Goal: Entertainment & Leisure: Consume media (video, audio)

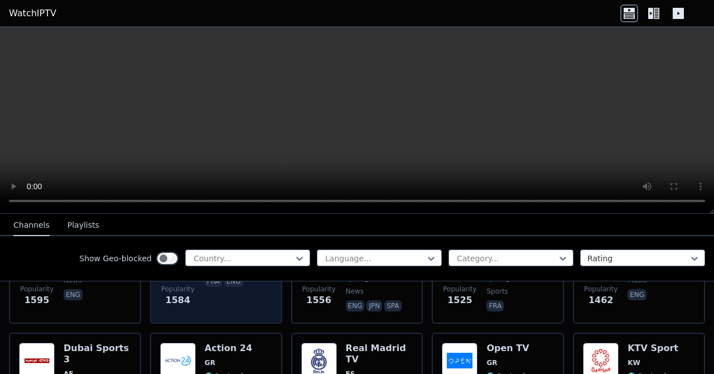
scroll to position [852, 0]
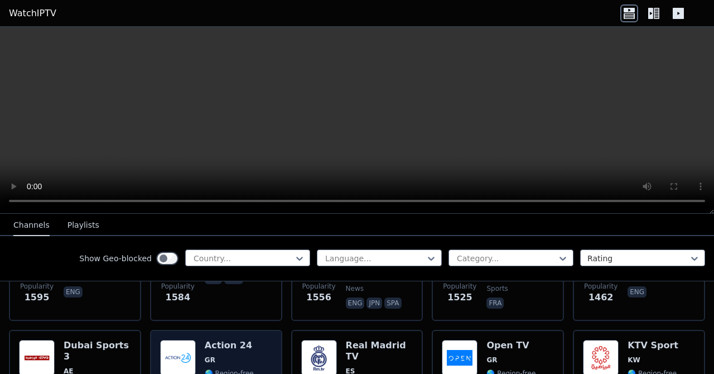
click at [236, 355] on span "GR" at bounding box center [229, 359] width 49 height 9
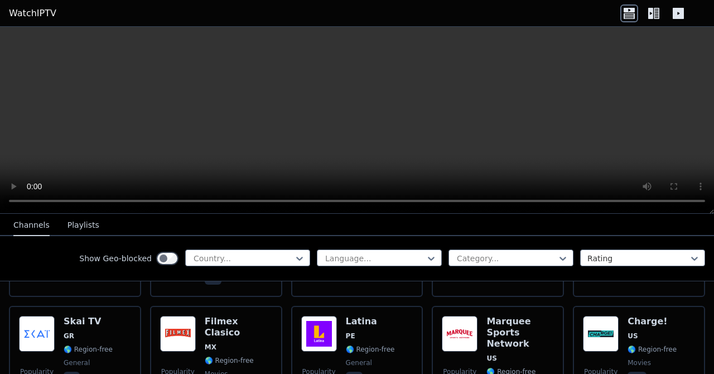
scroll to position [1094, 0]
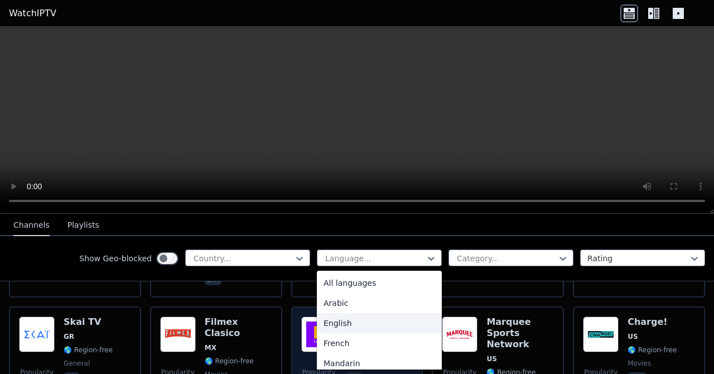
click at [360, 326] on div "English" at bounding box center [379, 323] width 125 height 20
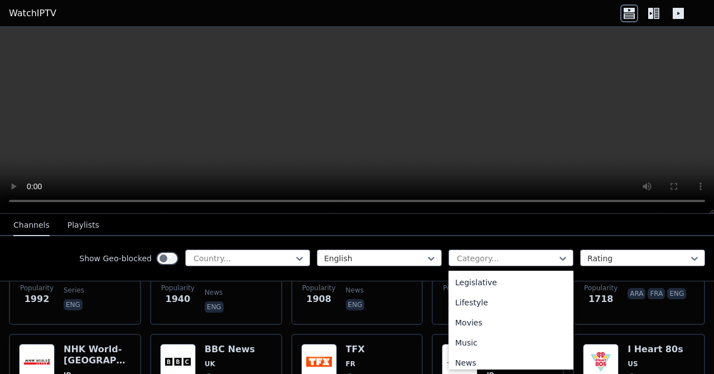
scroll to position [259, 0]
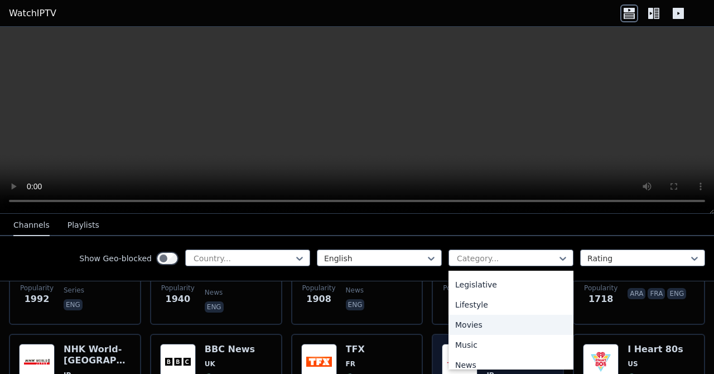
click at [484, 332] on div "Movies" at bounding box center [510, 325] width 125 height 20
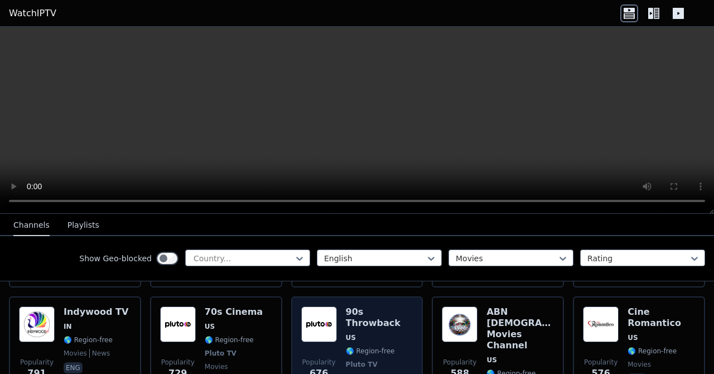
scroll to position [356, 0]
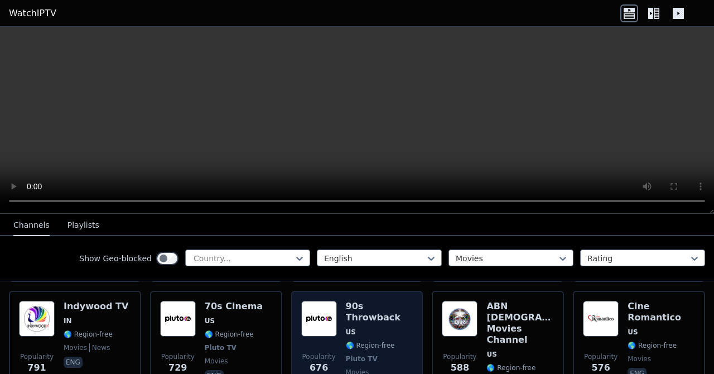
click at [322, 317] on img at bounding box center [319, 319] width 36 height 36
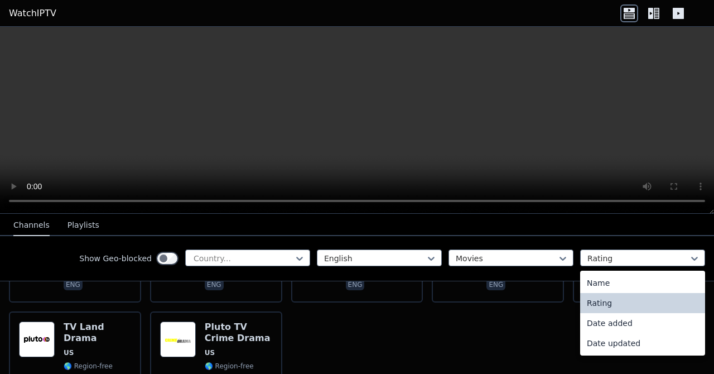
scroll to position [1384, 0]
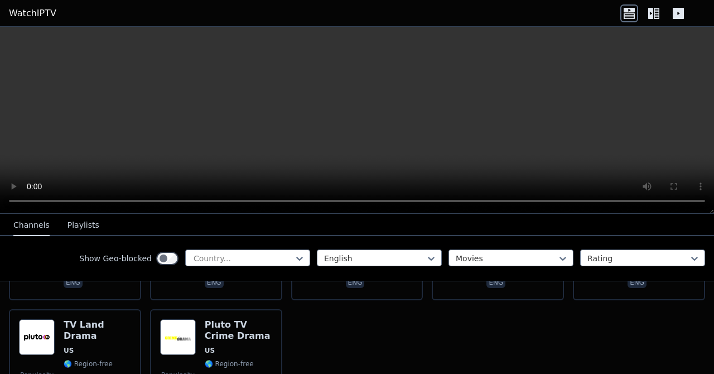
click at [653, 20] on icon at bounding box center [654, 13] width 18 height 18
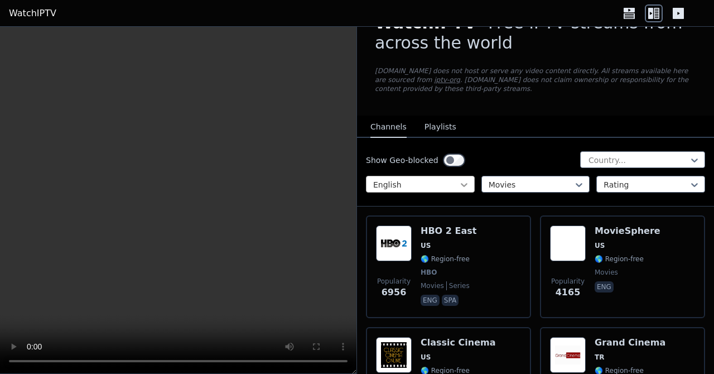
scroll to position [0, 0]
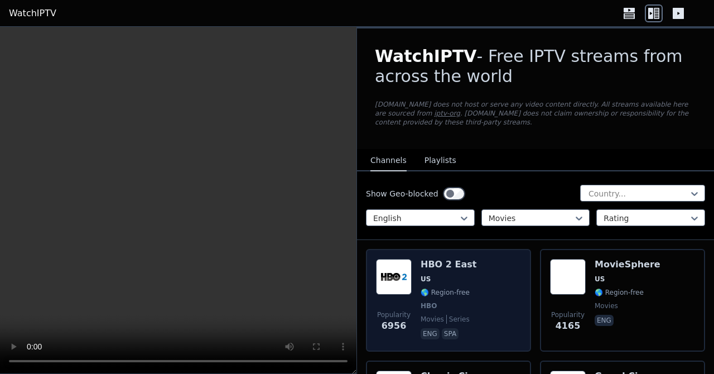
click at [432, 279] on span "US" at bounding box center [449, 278] width 56 height 9
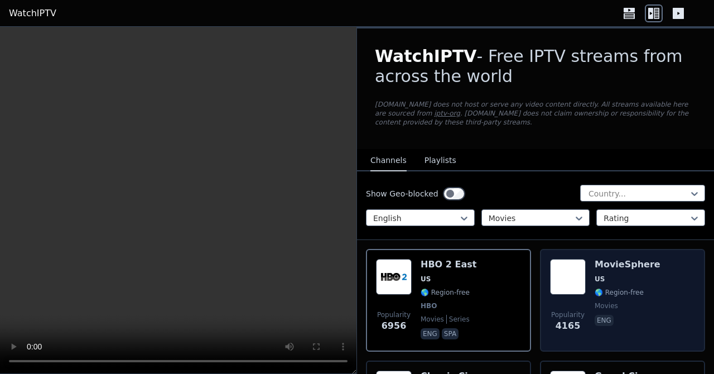
click at [587, 282] on div "Popularity 4165 MovieSphere US 🌎 Region-free movies eng" at bounding box center [622, 300] width 145 height 83
